Goal: Task Accomplishment & Management: Manage account settings

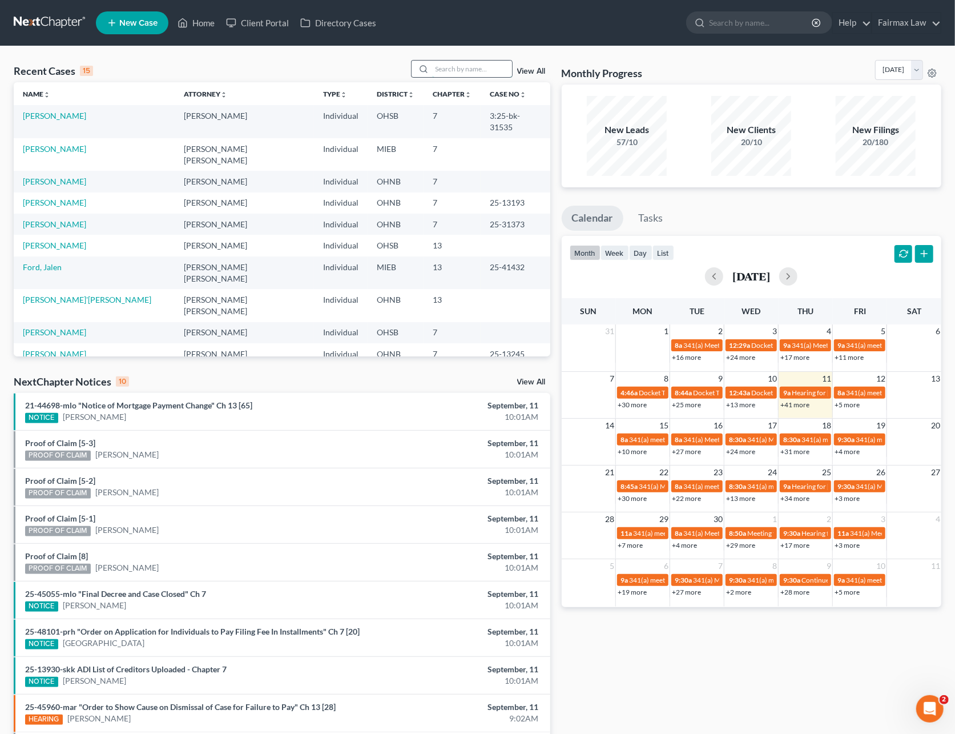
click at [446, 69] on input "search" at bounding box center [472, 69] width 80 height 17
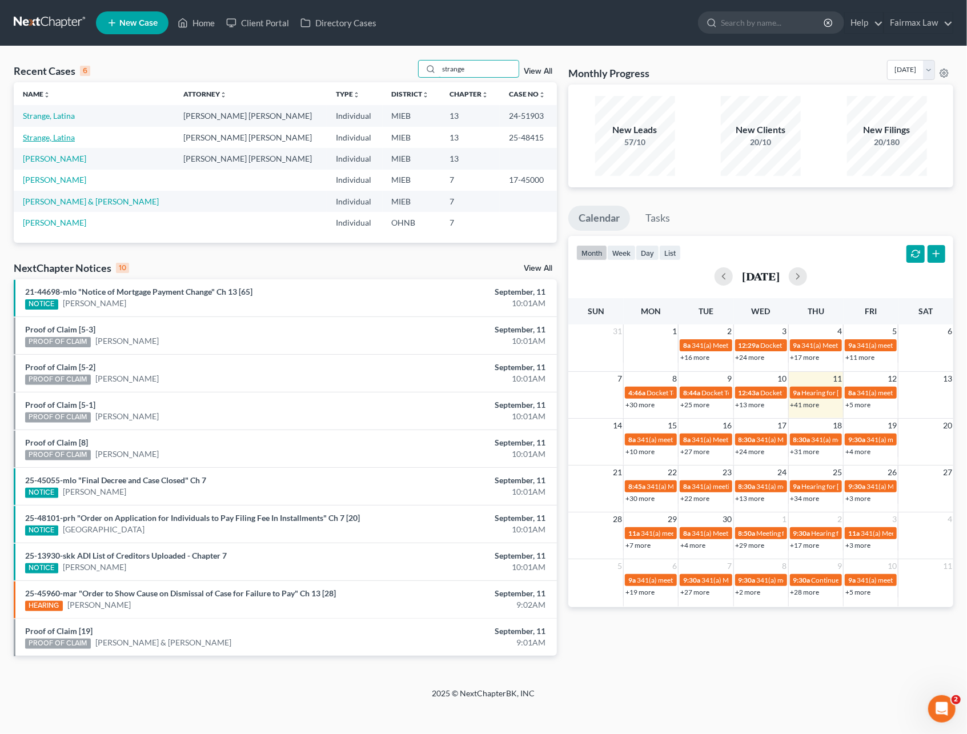
type input "strange"
click at [63, 135] on link "Strange, Latina" at bounding box center [49, 137] width 52 height 10
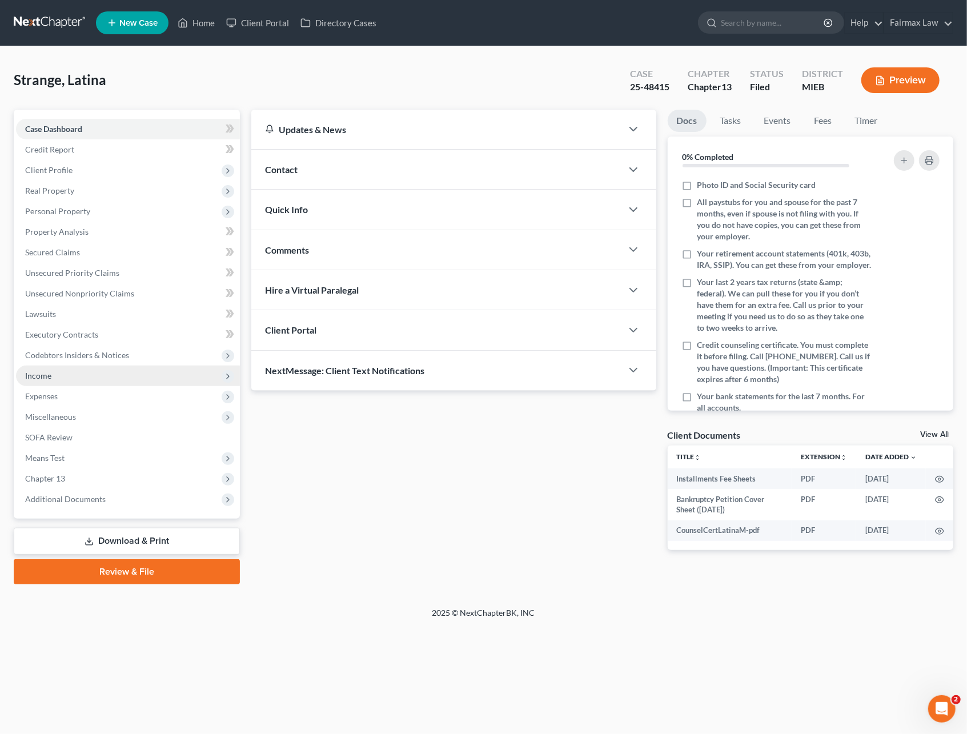
click at [55, 383] on span "Income" at bounding box center [128, 376] width 224 height 21
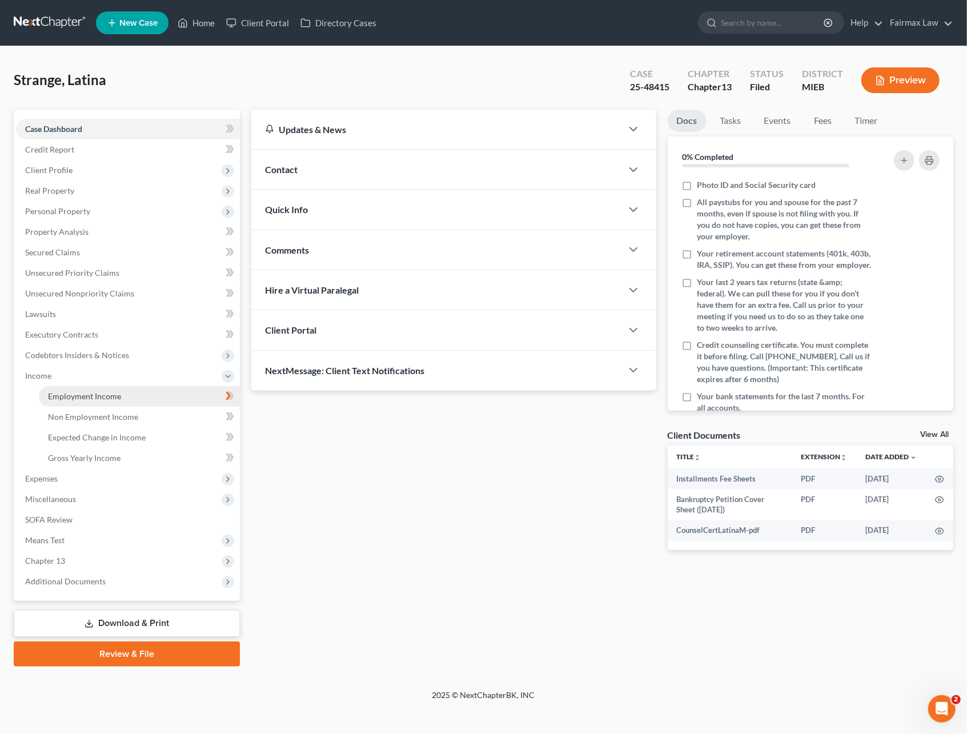
click at [65, 396] on span "Employment Income" at bounding box center [84, 396] width 73 height 10
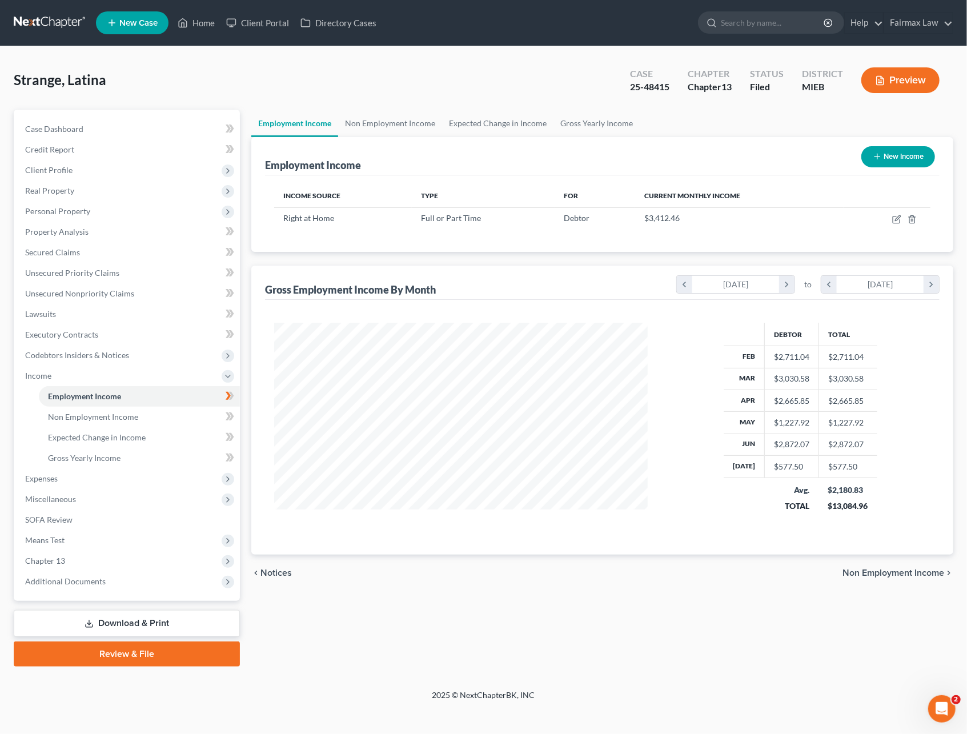
scroll to position [206, 396]
click at [907, 25] on link "Fairmax Law" at bounding box center [918, 23] width 69 height 21
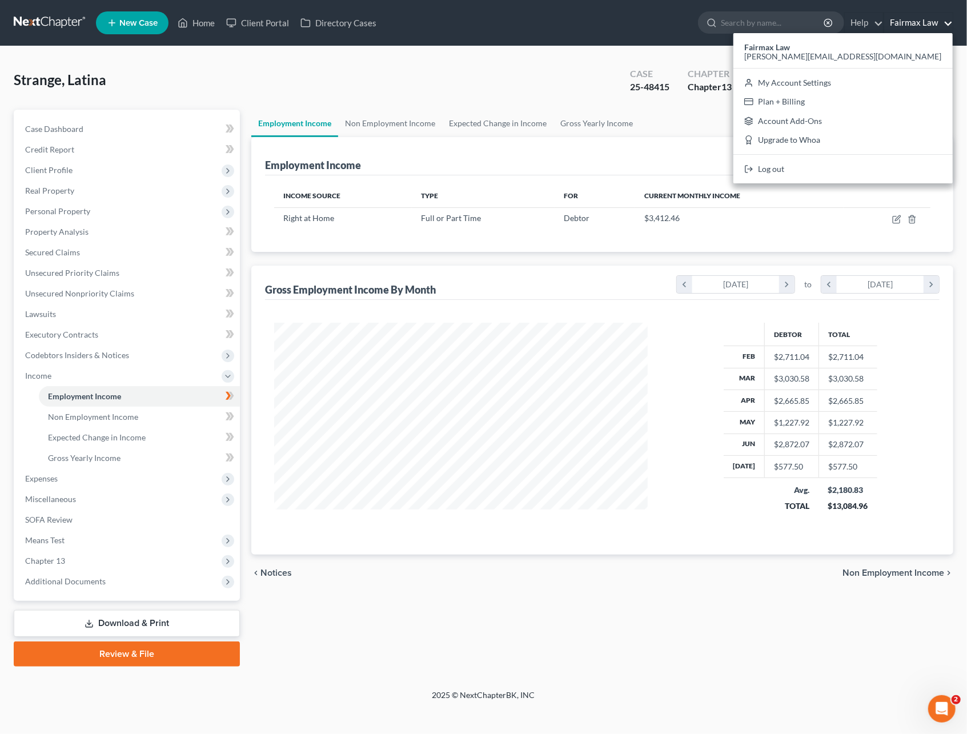
click at [521, 101] on div "Strange, Latina Upgraded Case 25-48415 Chapter Chapter 13 Status Filed District…" at bounding box center [483, 85] width 939 height 50
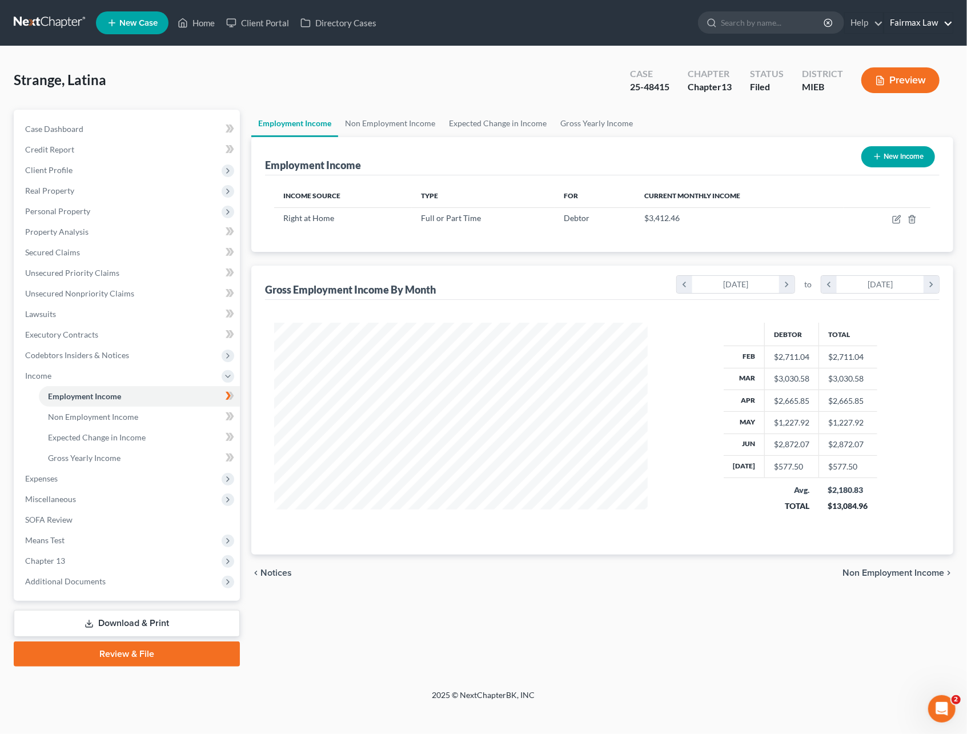
click at [903, 18] on link "Fairmax Law" at bounding box center [918, 23] width 69 height 21
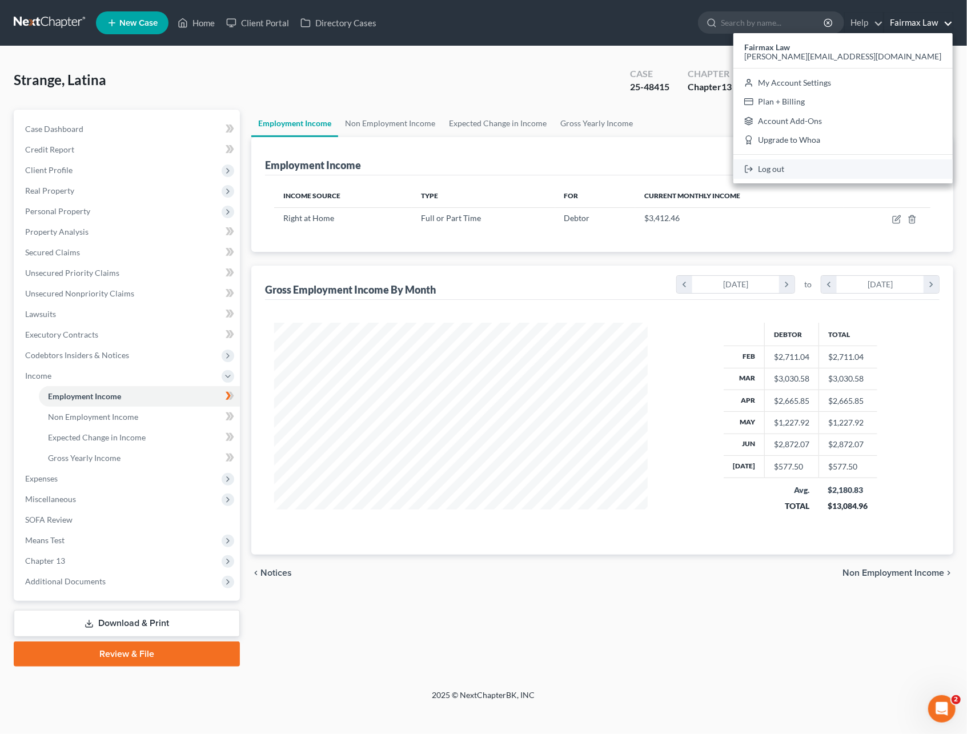
click at [875, 168] on link "Log out" at bounding box center [842, 168] width 219 height 19
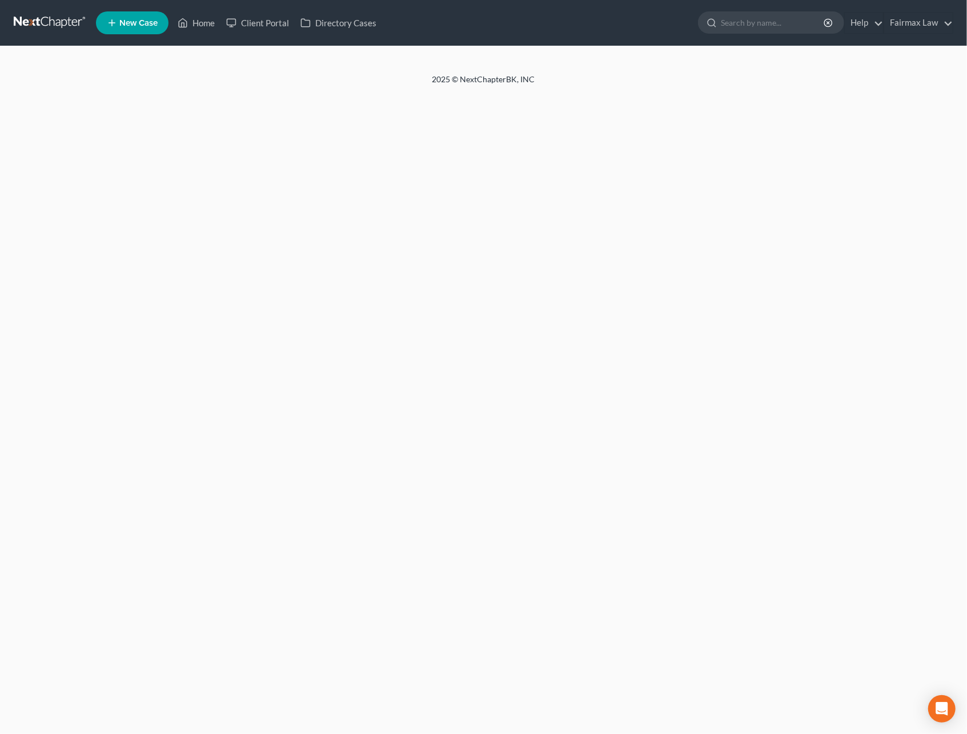
select select "24"
select select "23"
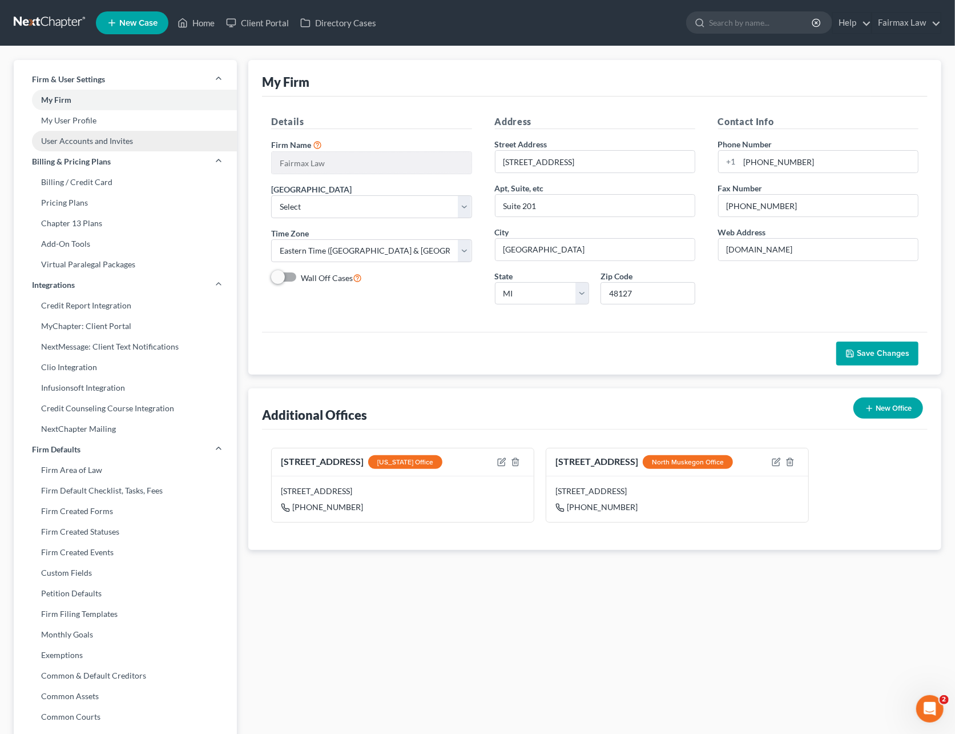
click at [87, 140] on link "User Accounts and Invites" at bounding box center [125, 141] width 223 height 21
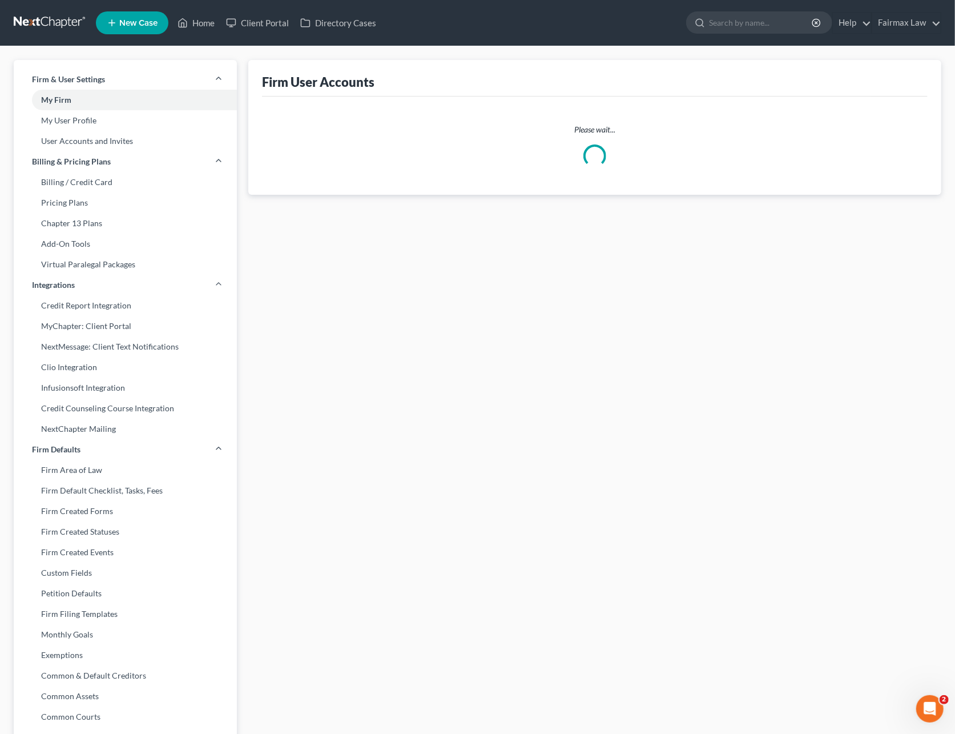
select select "0"
select select "1"
select select "0"
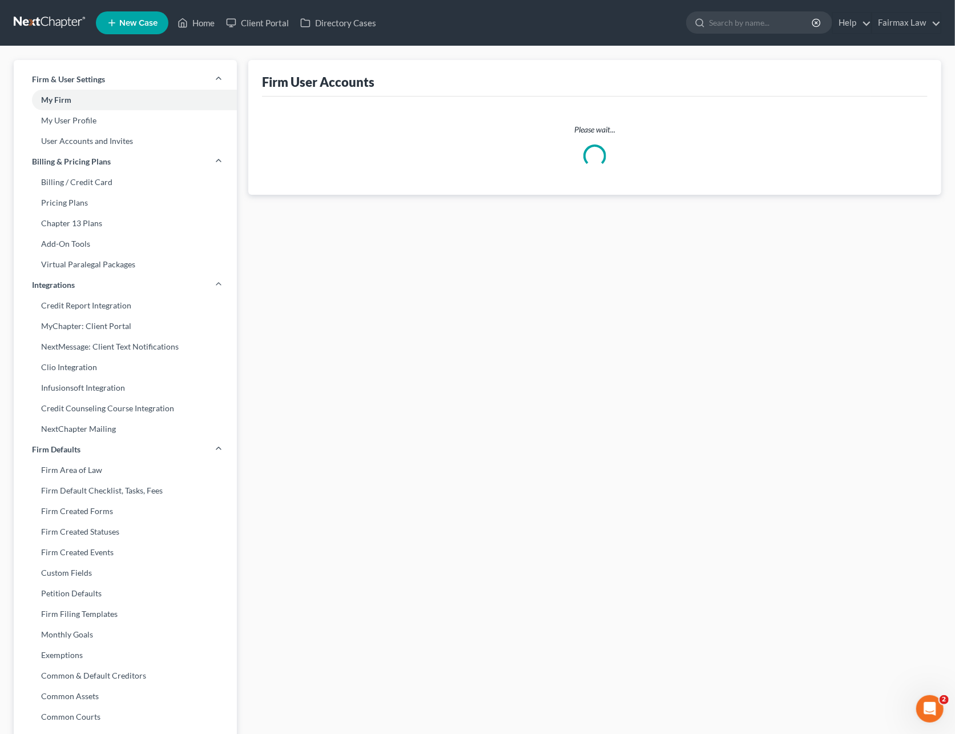
select select "0"
select select "1"
select select "2"
select select "1"
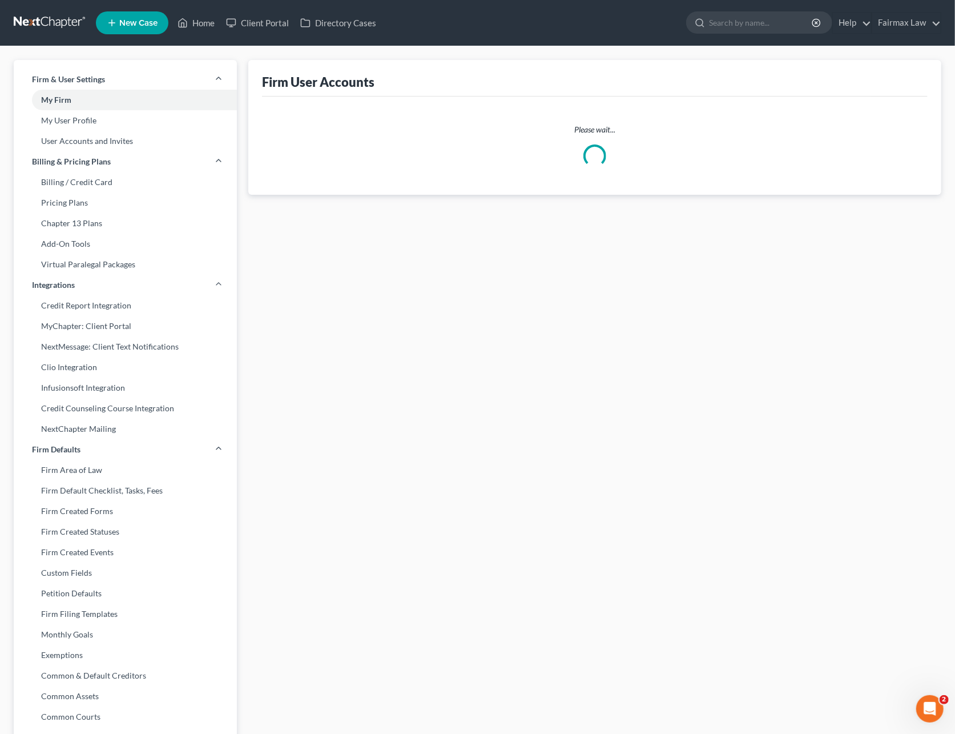
select select "1"
select select "2"
select select "0"
select select "1"
select select "0"
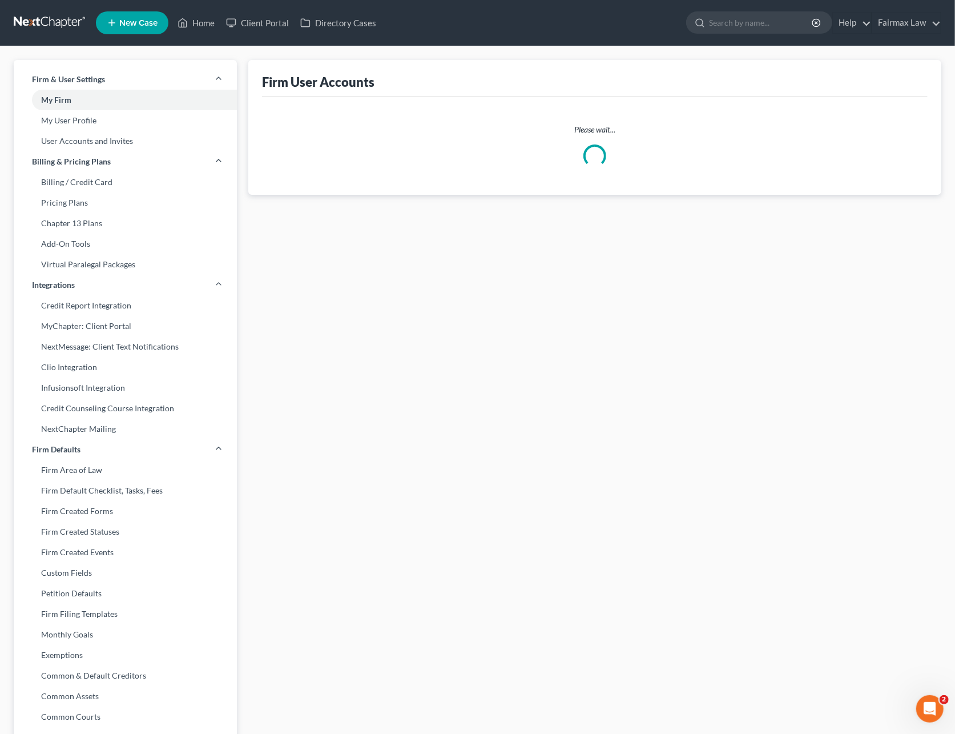
select select "2"
select select "1"
select select "0"
select select "1"
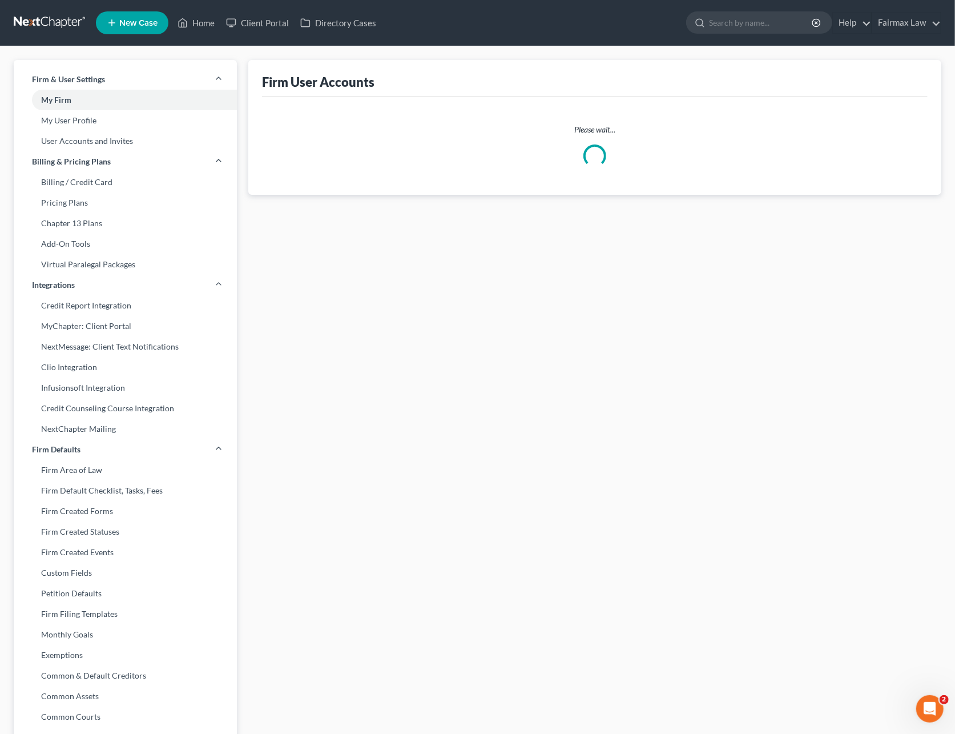
select select "0"
select select "1"
select select "2"
select select "0"
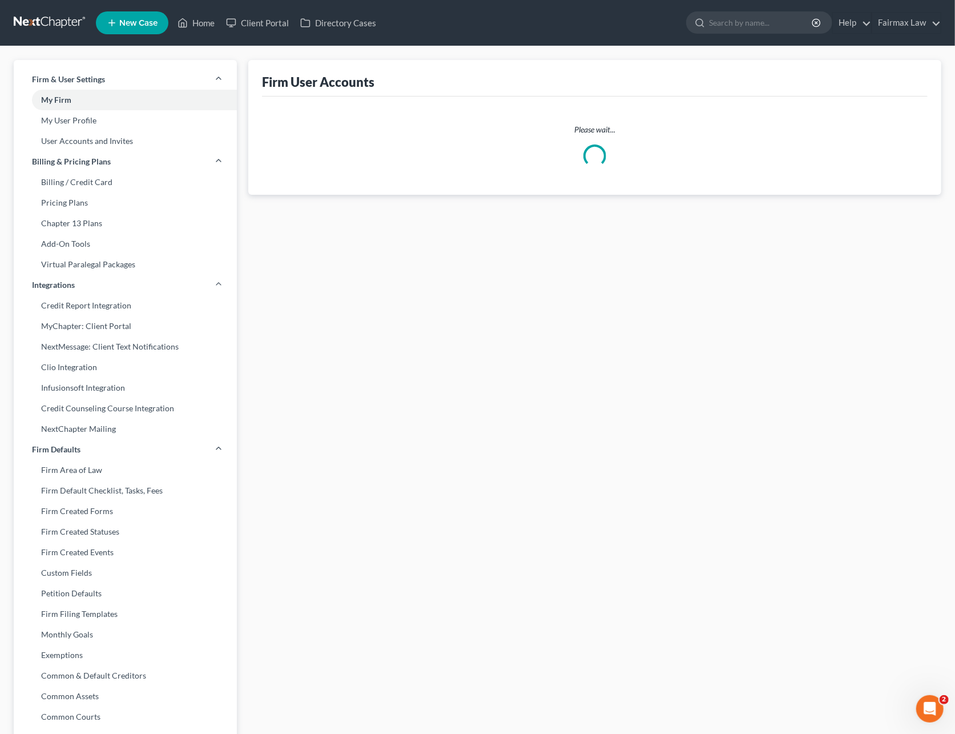
select select "2"
select select "1"
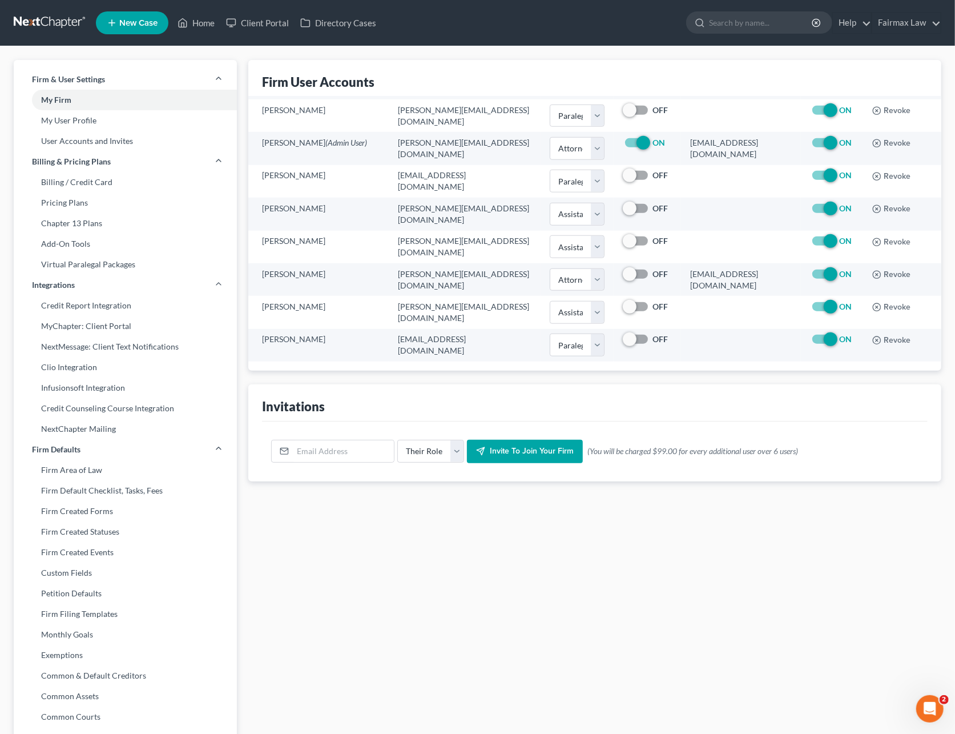
scroll to position [511, 0]
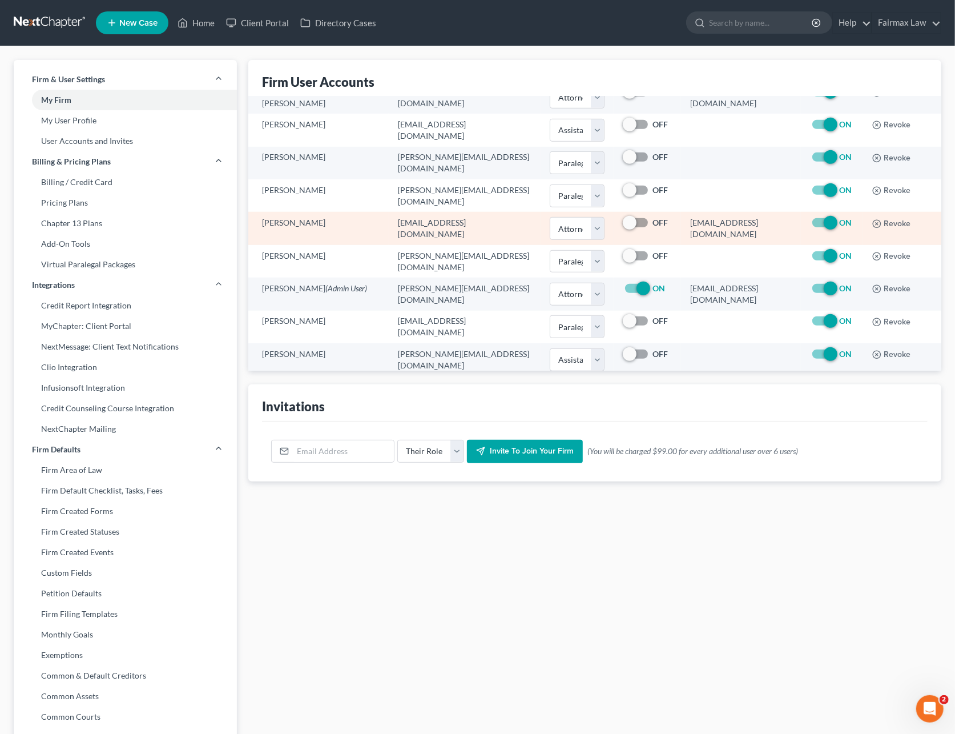
drag, startPoint x: 772, startPoint y: 229, endPoint x: 647, endPoint y: 230, distance: 125.1
click at [681, 230] on td "25082@notices.nextchapterbk.com" at bounding box center [741, 228] width 120 height 33
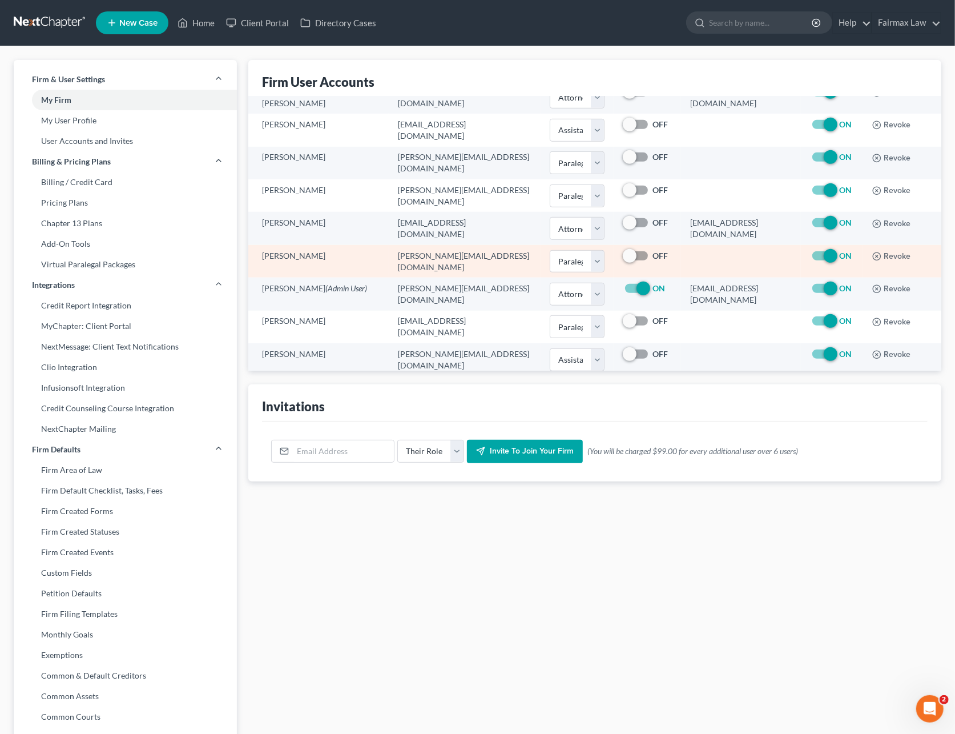
copy td "25082@notices.nextchapterbk.com"
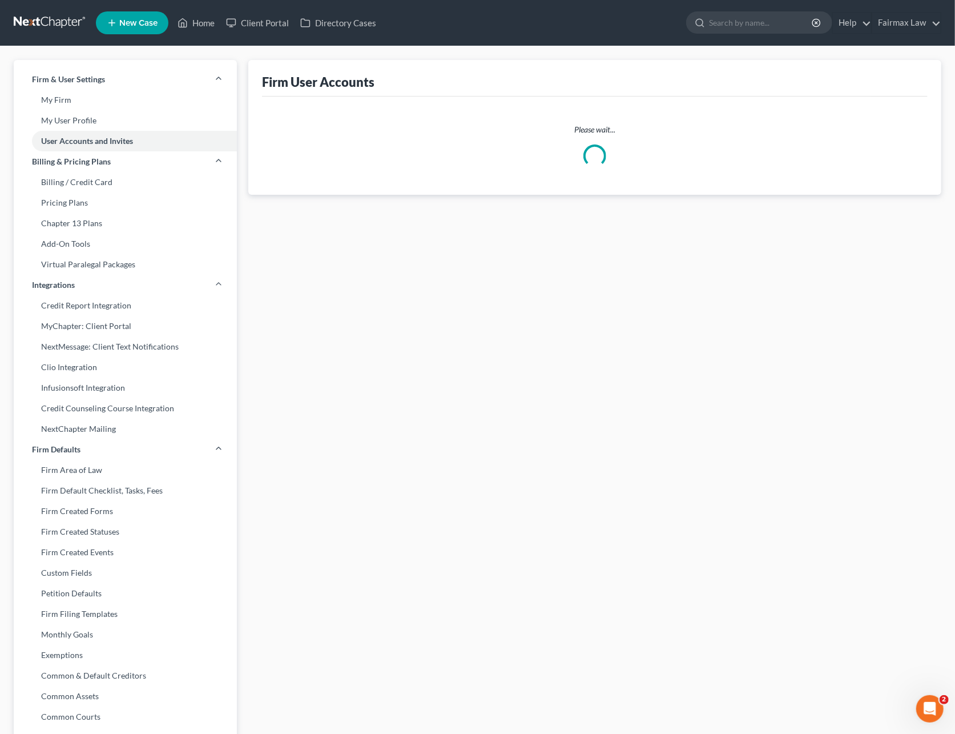
select select "0"
select select "1"
select select "0"
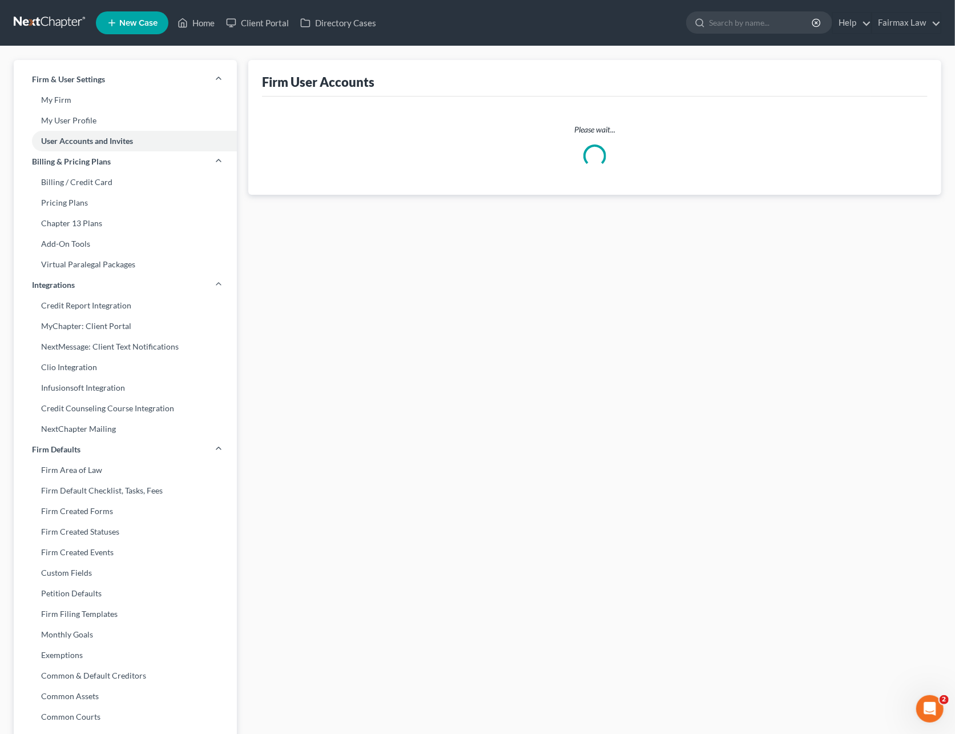
select select "0"
select select "1"
select select "2"
select select "1"
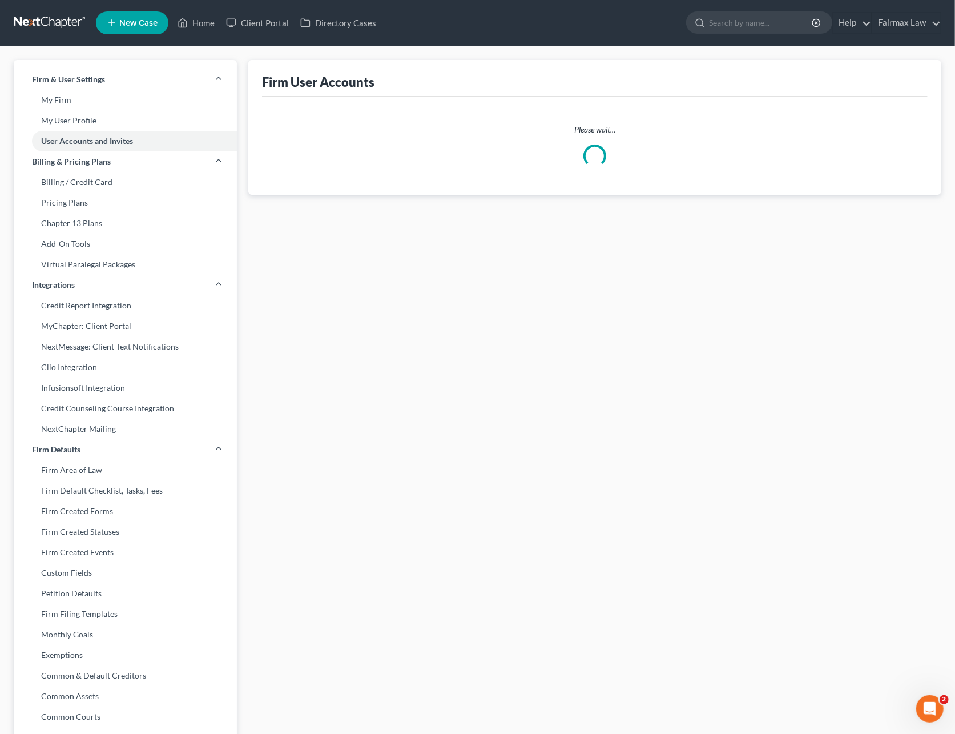
select select "1"
select select "2"
select select "0"
select select "1"
select select "0"
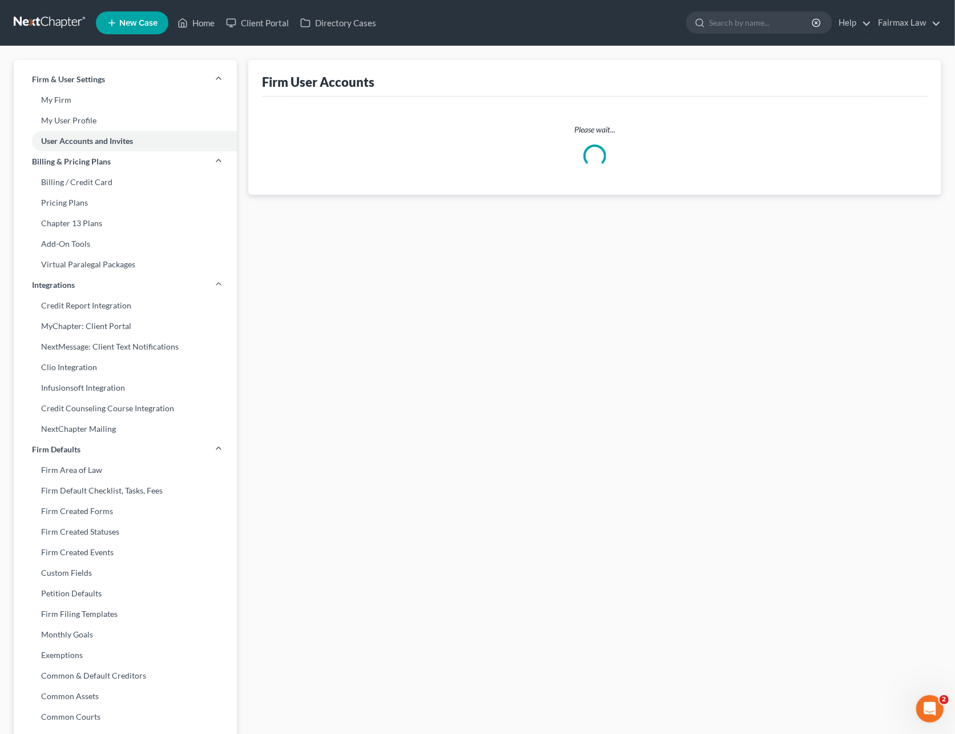
select select "2"
select select "1"
select select "0"
select select "1"
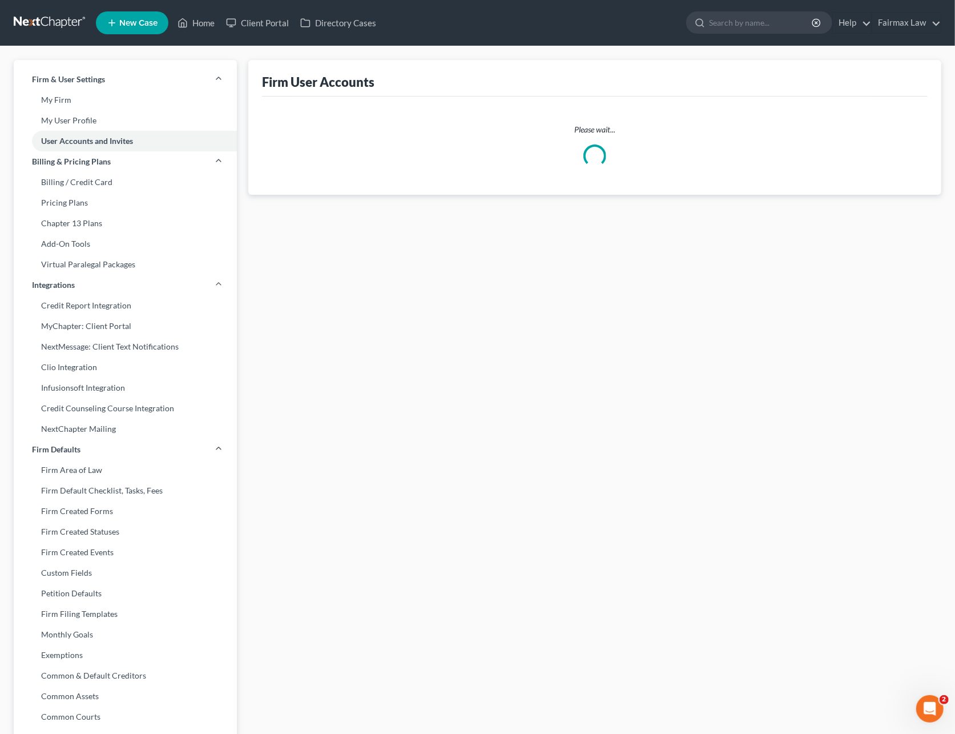
select select "0"
select select "1"
select select "2"
select select "0"
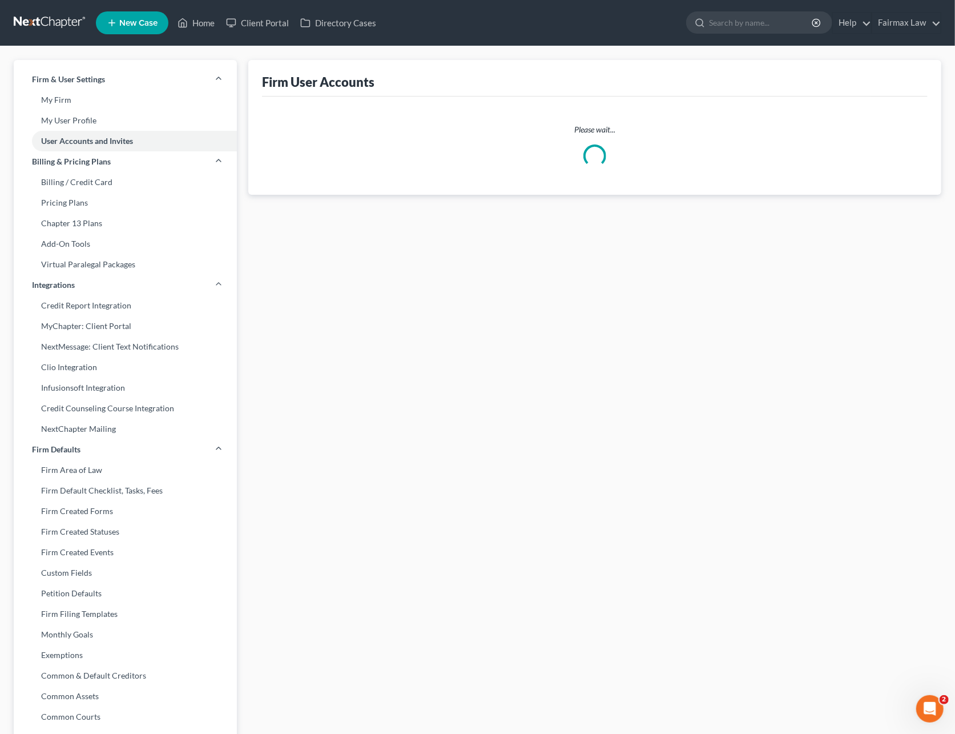
select select "2"
select select "1"
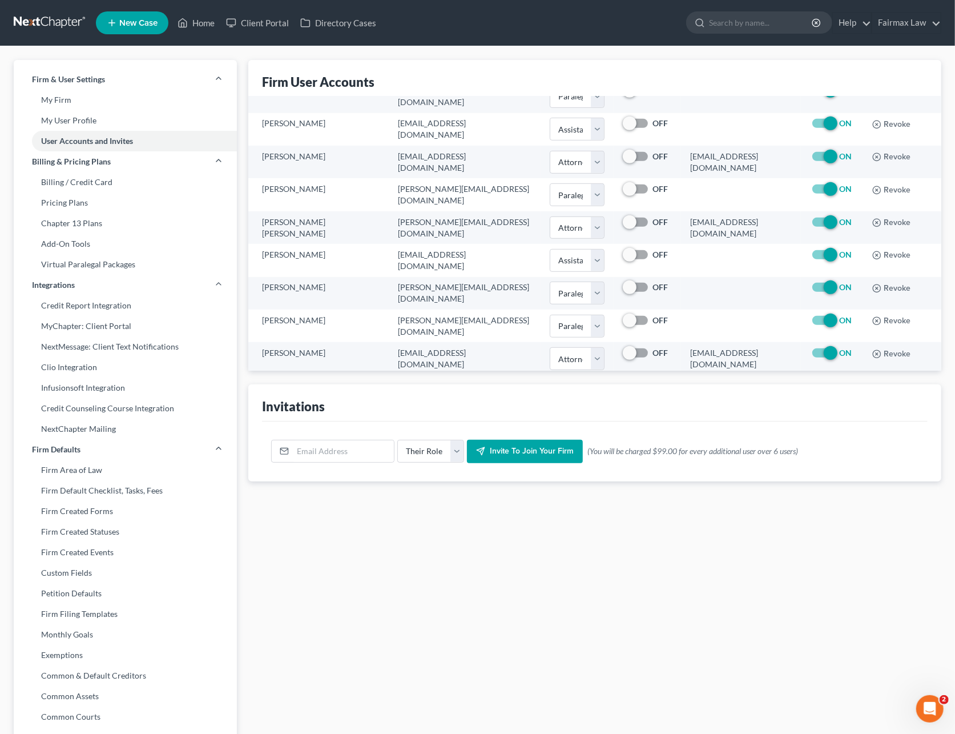
scroll to position [457, 0]
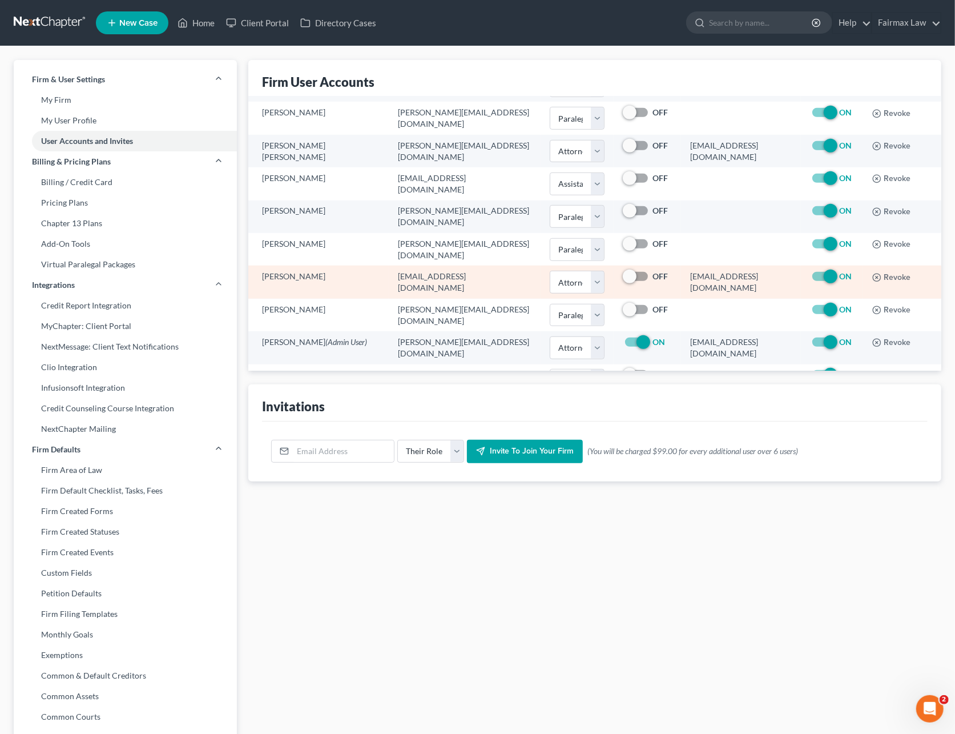
drag, startPoint x: 771, startPoint y: 283, endPoint x: 643, endPoint y: 284, distance: 127.9
click at [681, 284] on td "[EMAIL_ADDRESS][DOMAIN_NAME]" at bounding box center [741, 282] width 120 height 33
copy td "[EMAIL_ADDRESS][DOMAIN_NAME]"
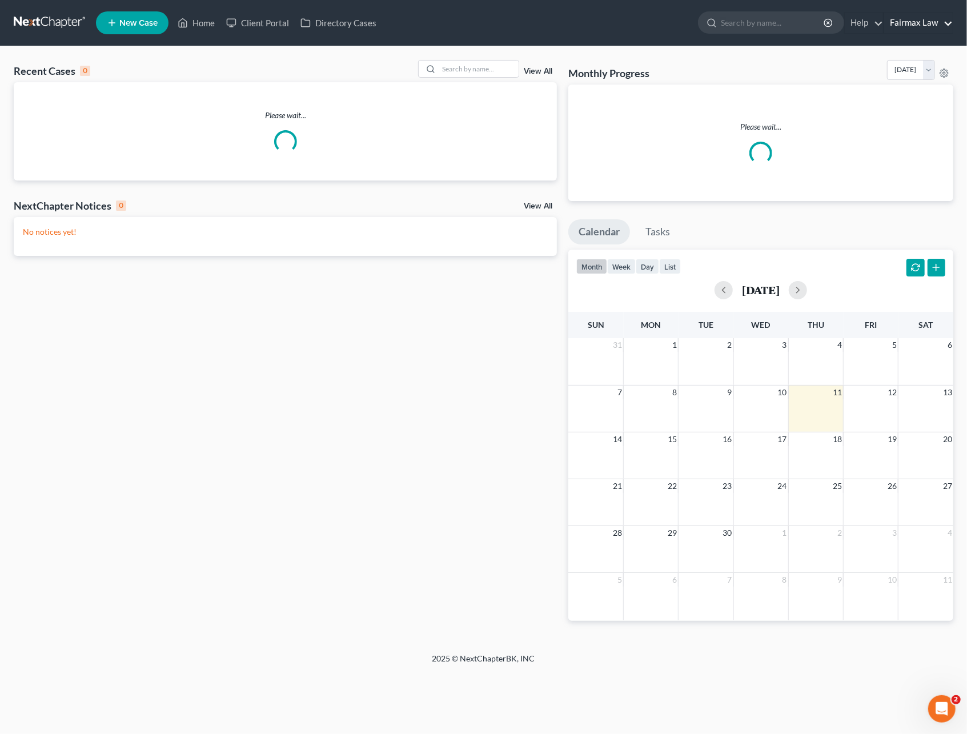
click at [916, 22] on link "Fairmax Law" at bounding box center [918, 23] width 69 height 21
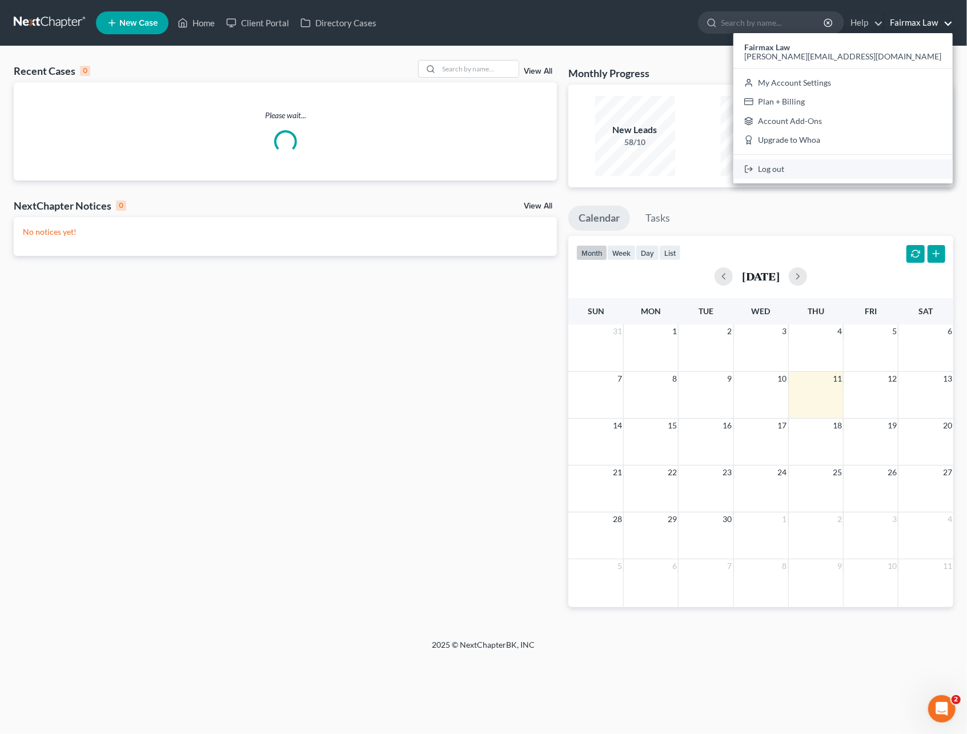
click at [880, 168] on link "Log out" at bounding box center [842, 168] width 219 height 19
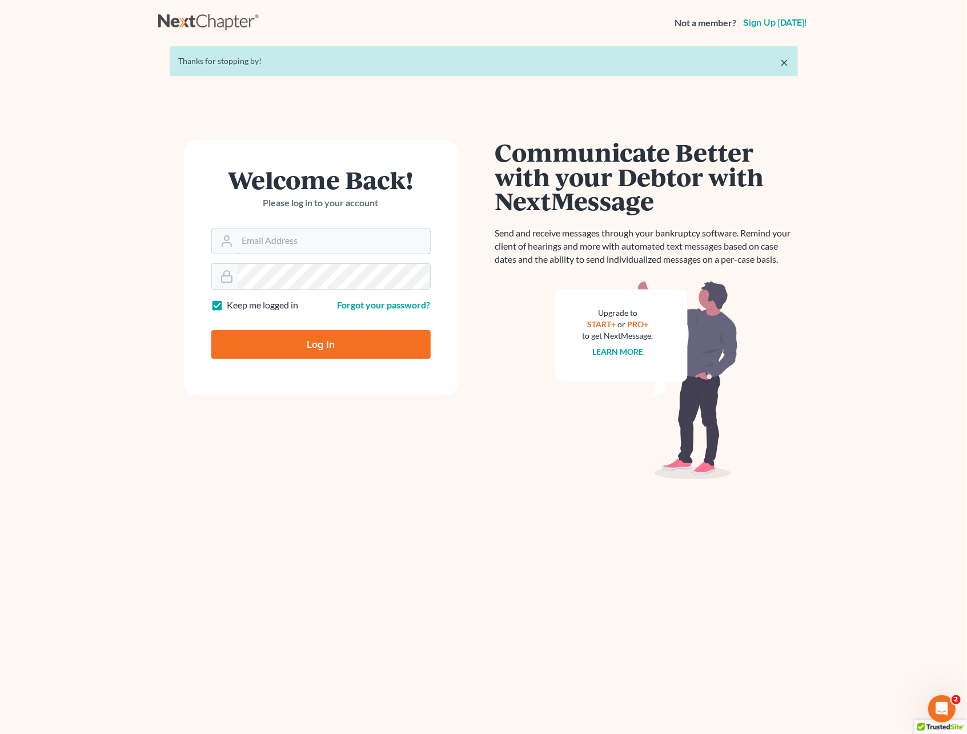
type input "[PERSON_NAME][EMAIL_ADDRESS][DOMAIN_NAME]"
click at [316, 346] on input "Log In" at bounding box center [320, 344] width 219 height 29
type input "Thinking..."
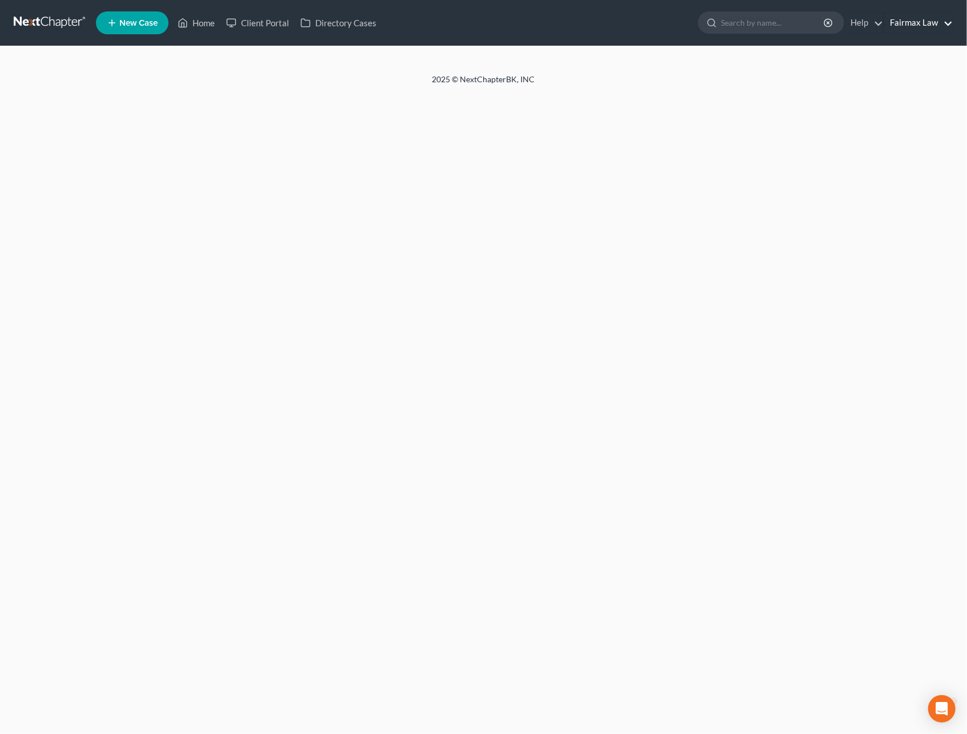
click at [919, 17] on link "Fairmax Law" at bounding box center [918, 23] width 69 height 21
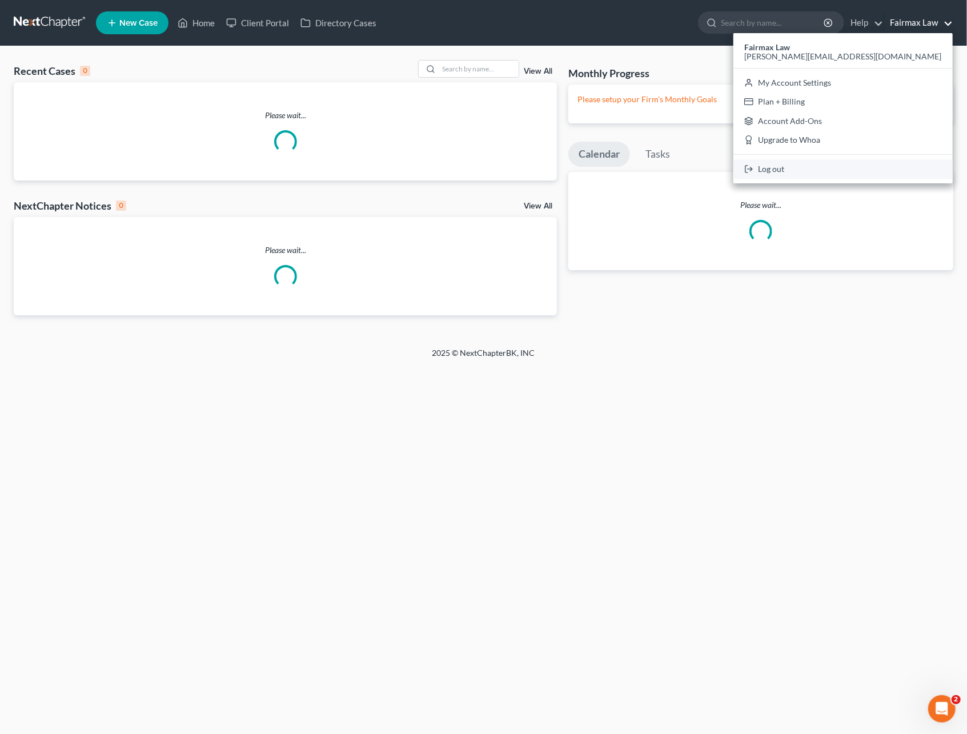
click at [896, 167] on link "Log out" at bounding box center [842, 168] width 219 height 19
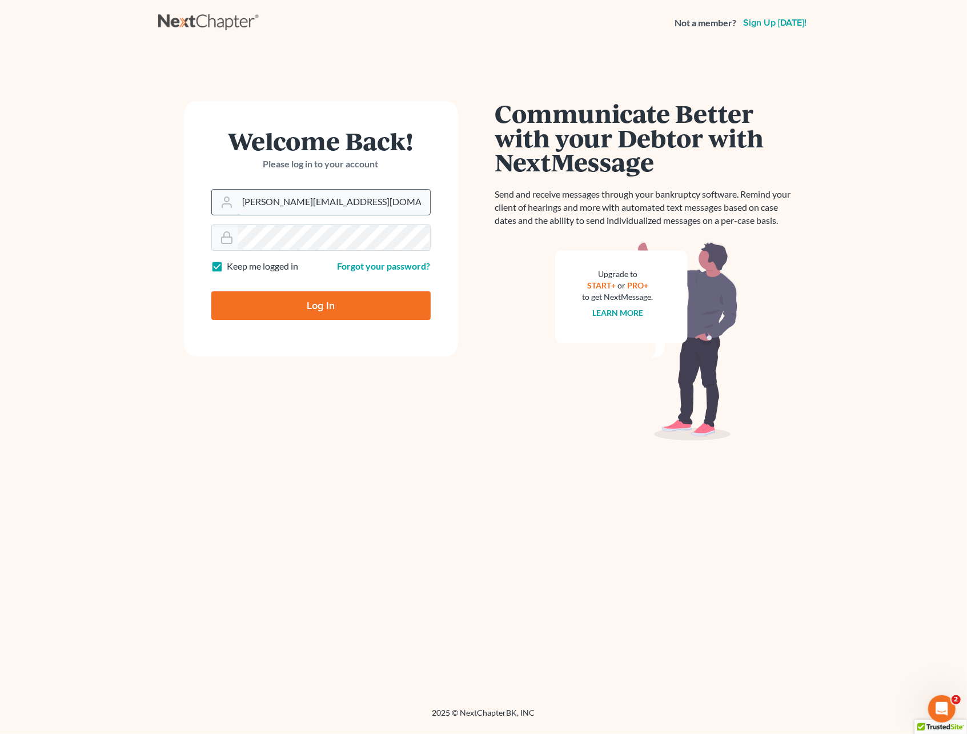
click at [347, 213] on input "[PERSON_NAME][EMAIL_ADDRESS][DOMAIN_NAME]" at bounding box center [334, 202] width 192 height 25
type input "[EMAIL_ADDRESS][DOMAIN_NAME]"
click at [277, 305] on input "Log In" at bounding box center [320, 305] width 219 height 29
type input "Thinking..."
